Goal: Find contact information: Find contact information

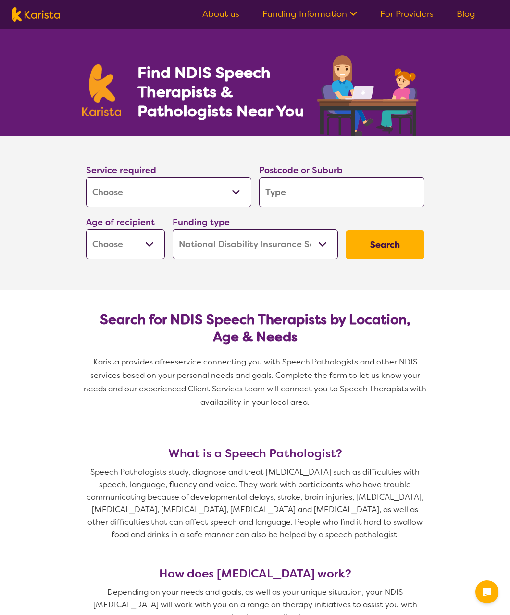
select select "[MEDICAL_DATA]"
select select "NDIS"
select select "[MEDICAL_DATA]"
select select "NDIS"
click at [153, 193] on select "Allied Health Assistant Assessment ([MEDICAL_DATA] or [MEDICAL_DATA]) Behaviour…" at bounding box center [168, 192] width 165 height 30
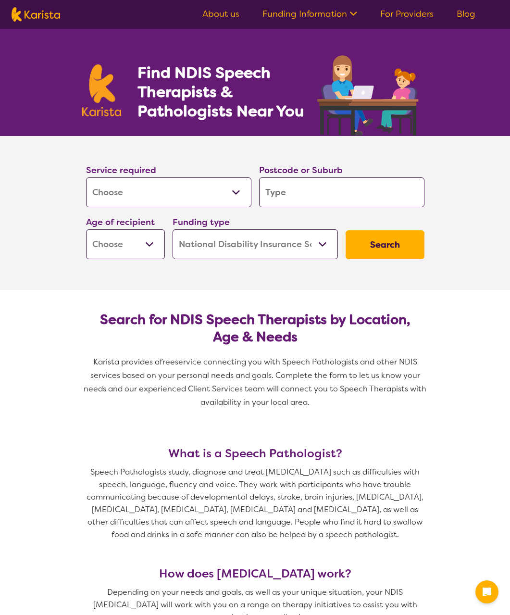
click at [86, 177] on select "Allied Health Assistant Assessment ([MEDICAL_DATA] or [MEDICAL_DATA]) Behaviour…" at bounding box center [168, 192] width 165 height 30
click at [277, 192] on input "search" at bounding box center [341, 192] width 165 height 30
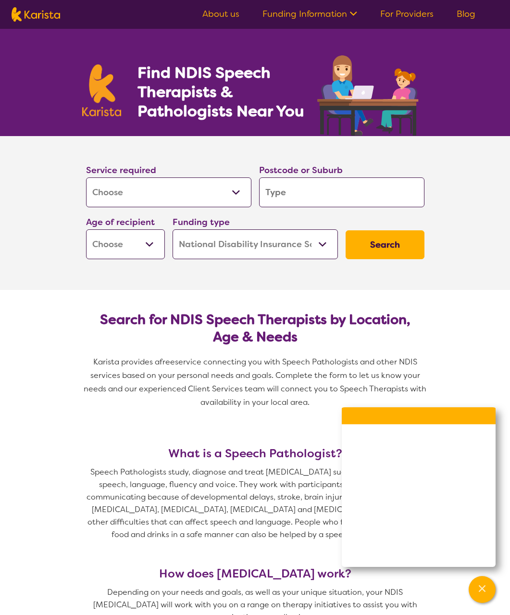
type input "2"
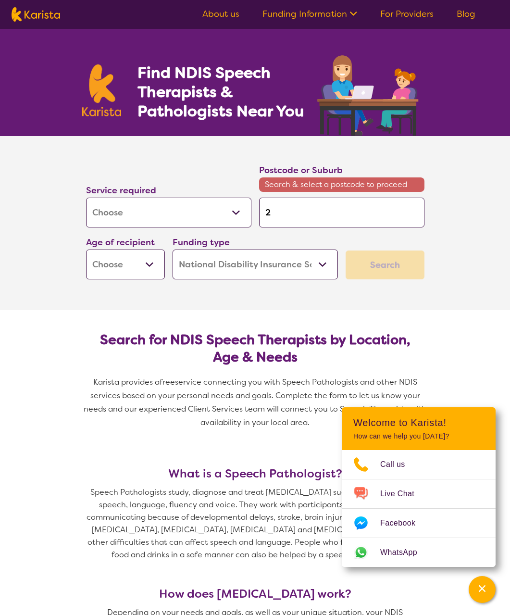
type input "20"
type input "206"
type input "2064"
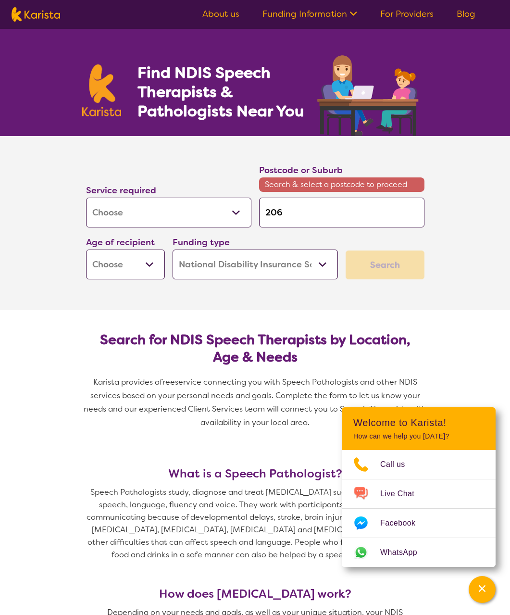
type input "2064"
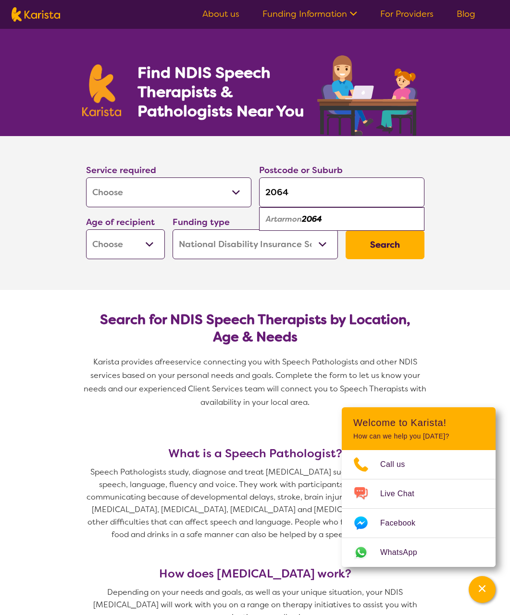
type input "2064"
click at [143, 243] on select "Early Childhood - 0 to 9 Child - 10 to 11 Adolescent - 12 to 17 Adult - 18 to 6…" at bounding box center [125, 244] width 79 height 30
select select "EC"
click at [86, 229] on select "Early Childhood - 0 to 9 Child - 10 to 11 Adolescent - 12 to 17 Adult - 18 to 6…" at bounding box center [125, 244] width 79 height 30
select select "EC"
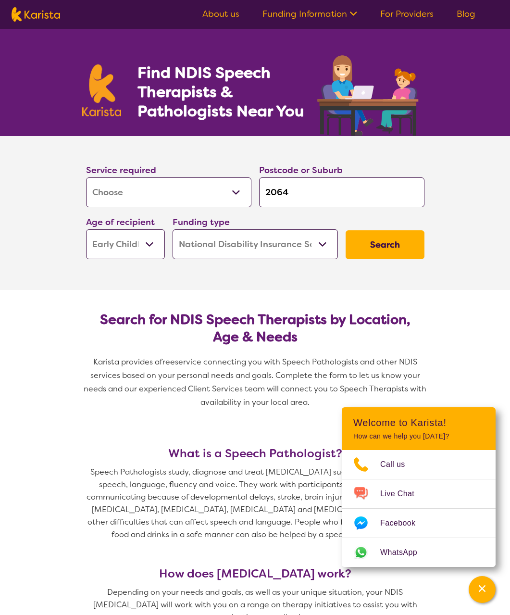
click at [238, 250] on select "Home Care Package (HCP) National Disability Insurance Scheme (NDIS) I don't know" at bounding box center [255, 244] width 165 height 30
click at [173, 229] on select "Home Care Package (HCP) National Disability Insurance Scheme (NDIS) I don't know" at bounding box center [255, 244] width 165 height 30
click at [235, 247] on select "Home Care Package (HCP) National Disability Insurance Scheme (NDIS) I don't know" at bounding box center [255, 244] width 165 height 30
click at [377, 250] on button "Search" at bounding box center [384, 244] width 79 height 29
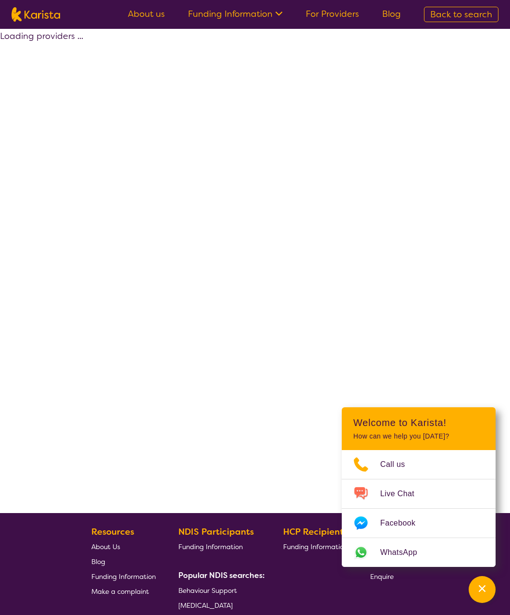
select select "by_score"
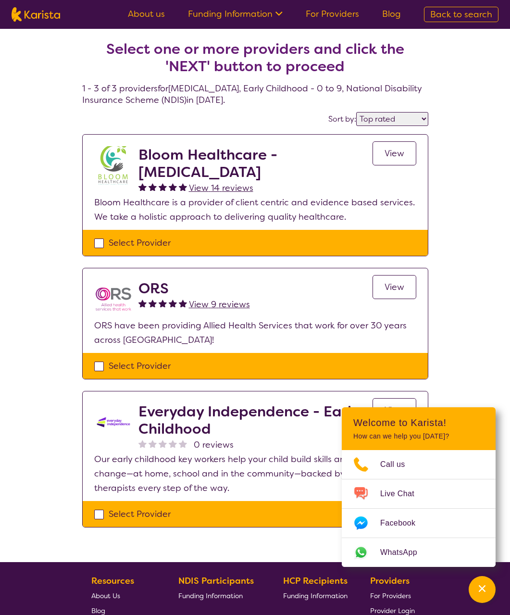
click at [381, 150] on link "View" at bounding box center [394, 153] width 44 height 24
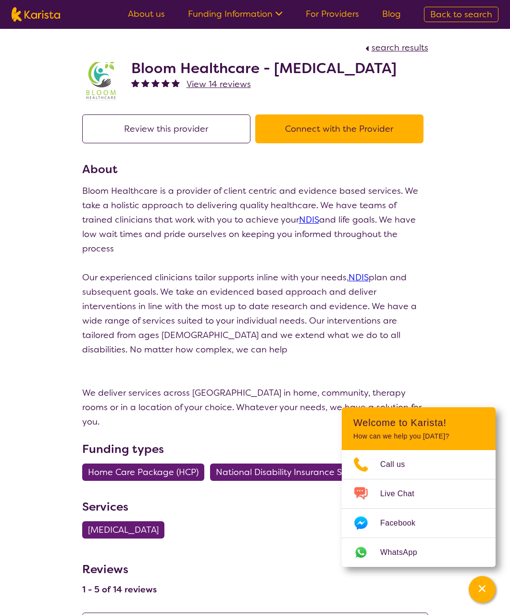
click at [279, 142] on button "Connect with the Provider" at bounding box center [339, 128] width 168 height 29
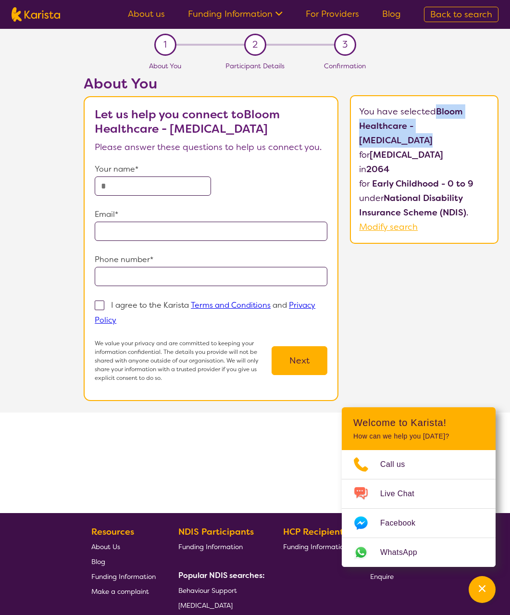
drag, startPoint x: 438, startPoint y: 111, endPoint x: 485, endPoint y: 128, distance: 50.8
click at [485, 128] on p "You have selected Bloom Healthcare - [MEDICAL_DATA] for [MEDICAL_DATA] in [DATE…" at bounding box center [424, 169] width 130 height 130
copy b "Bloom Healthcare - [MEDICAL_DATA]"
